Goal: Information Seeking & Learning: Understand process/instructions

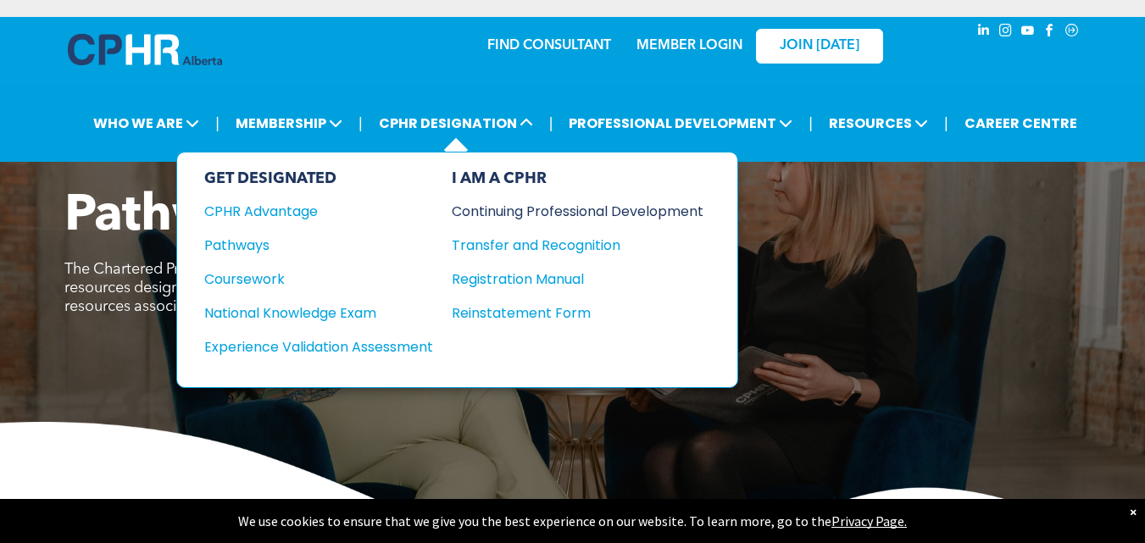
click at [509, 209] on div "Continuing Professional Development" at bounding box center [565, 211] width 226 height 21
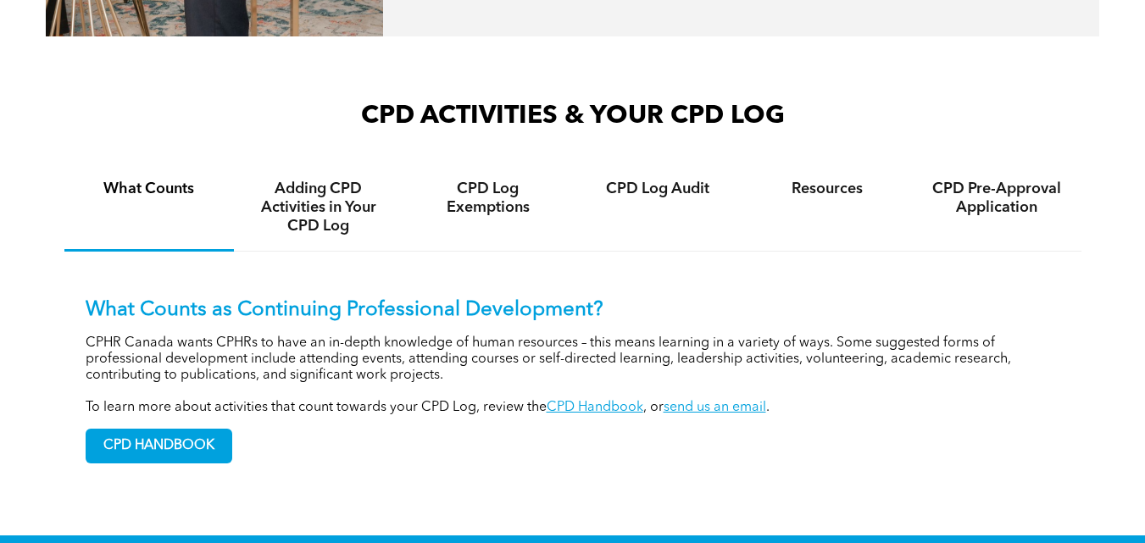
scroll to position [1187, 0]
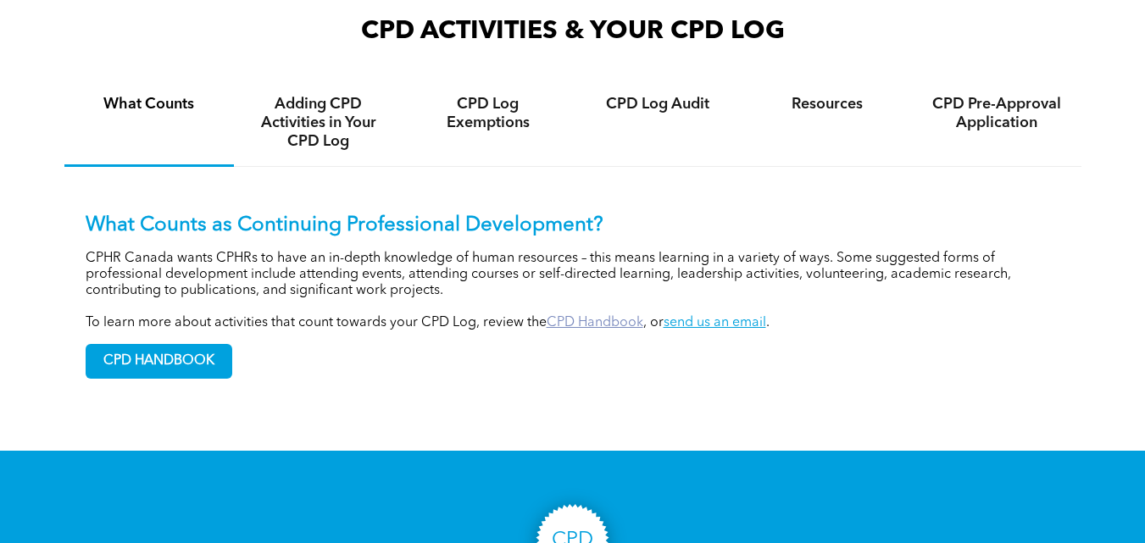
click at [603, 321] on link "CPD Handbook" at bounding box center [595, 323] width 97 height 14
click at [472, 122] on h4 "CPD Log Exemptions" at bounding box center [488, 113] width 139 height 37
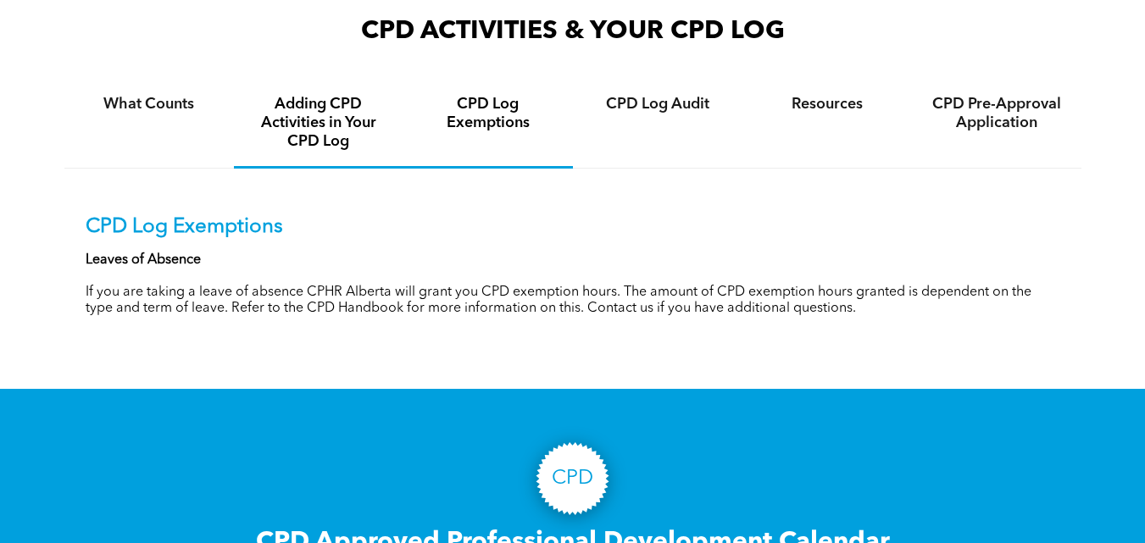
click at [298, 113] on h4 "Adding CPD Activities in Your CPD Log" at bounding box center [318, 123] width 139 height 56
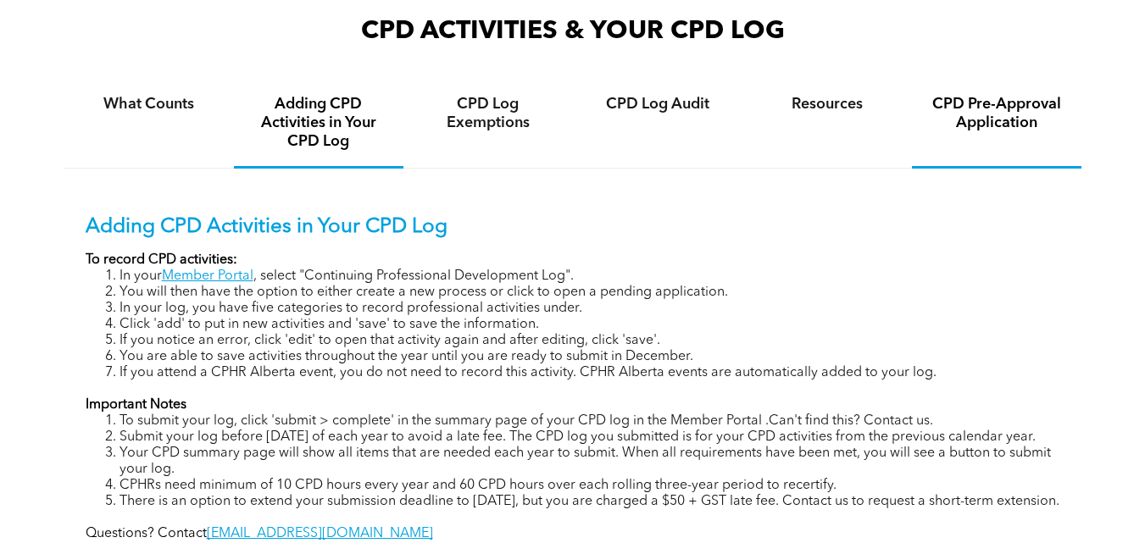
click at [957, 116] on h4 "CPD Pre-Approval Application" at bounding box center [996, 113] width 139 height 37
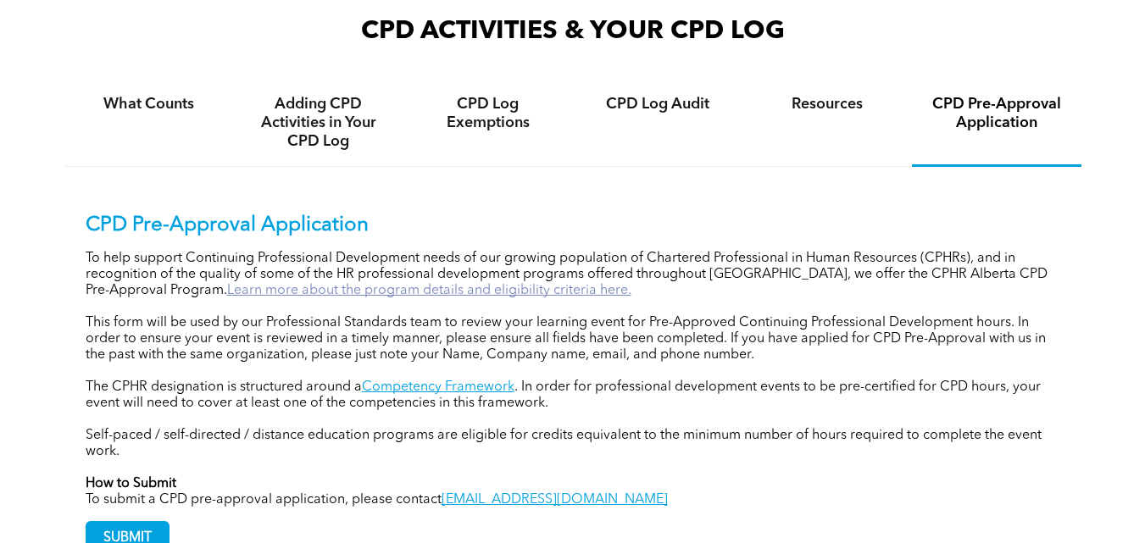
click at [297, 284] on link "Learn more about the program details and eligibility criteria here." at bounding box center [429, 291] width 404 height 14
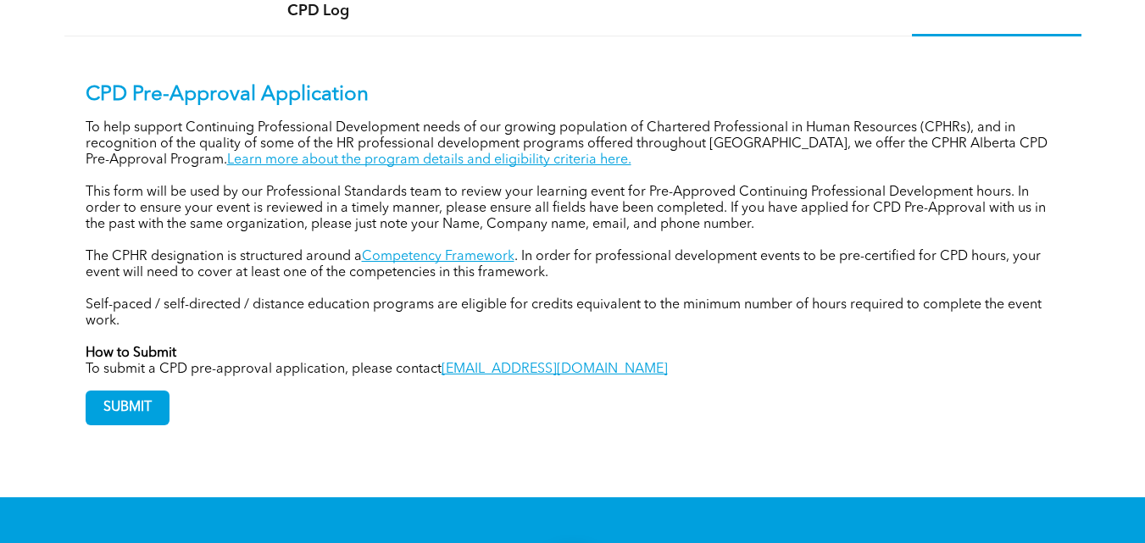
scroll to position [1356, 0]
